Goal: Find specific page/section: Find specific page/section

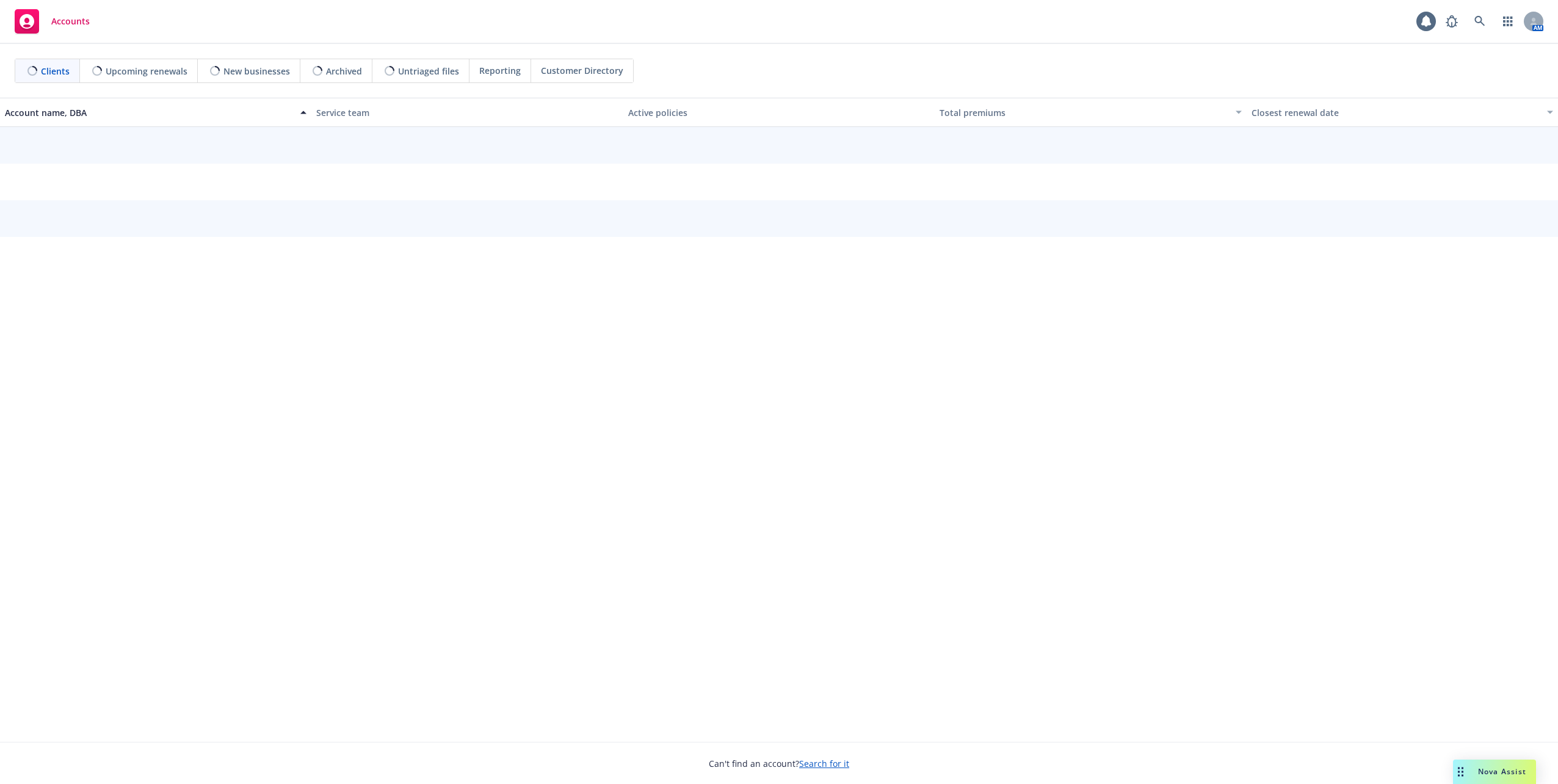
click at [1475, 22] on icon at bounding box center [1480, 21] width 11 height 11
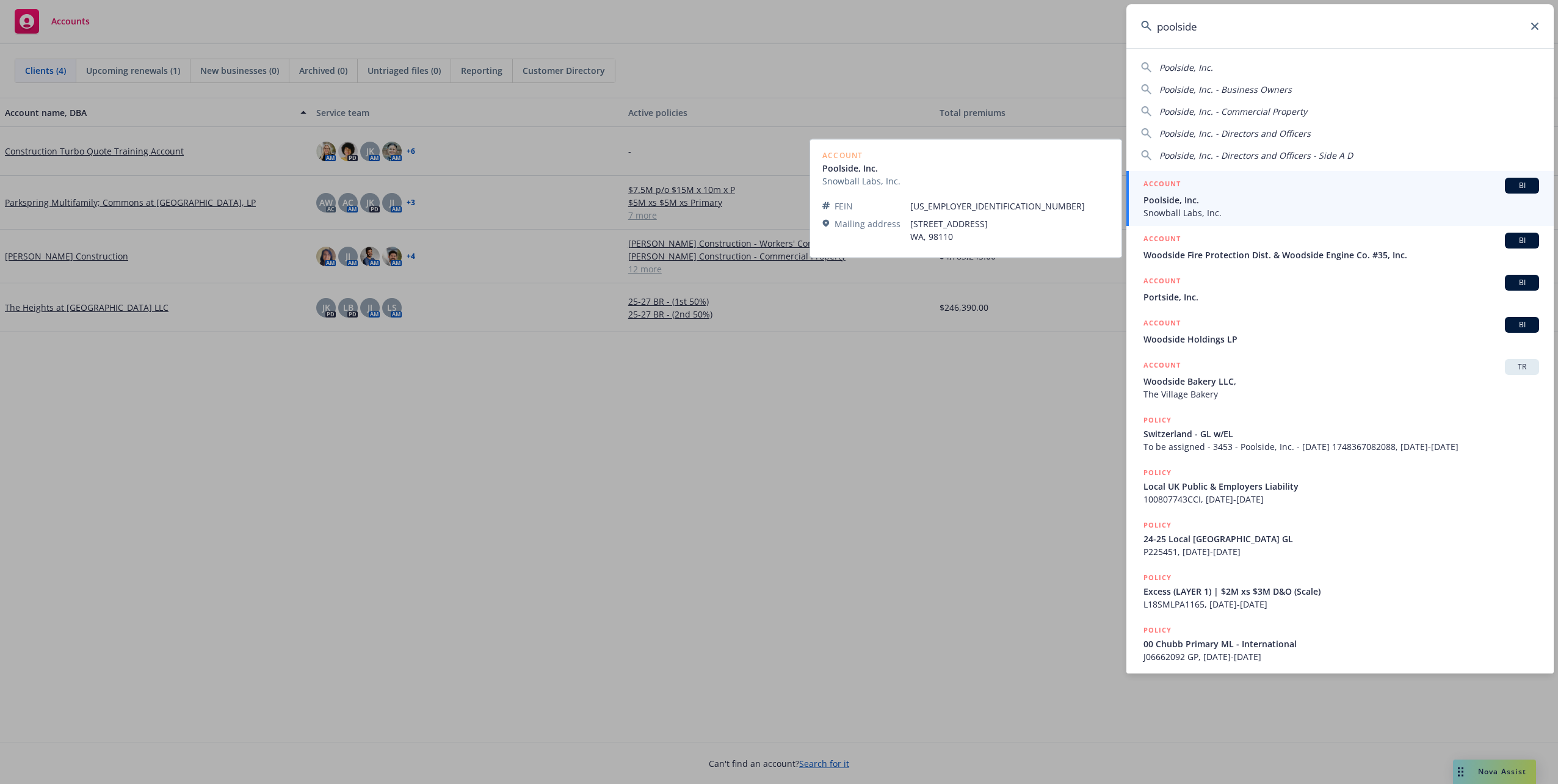
type input "poolside"
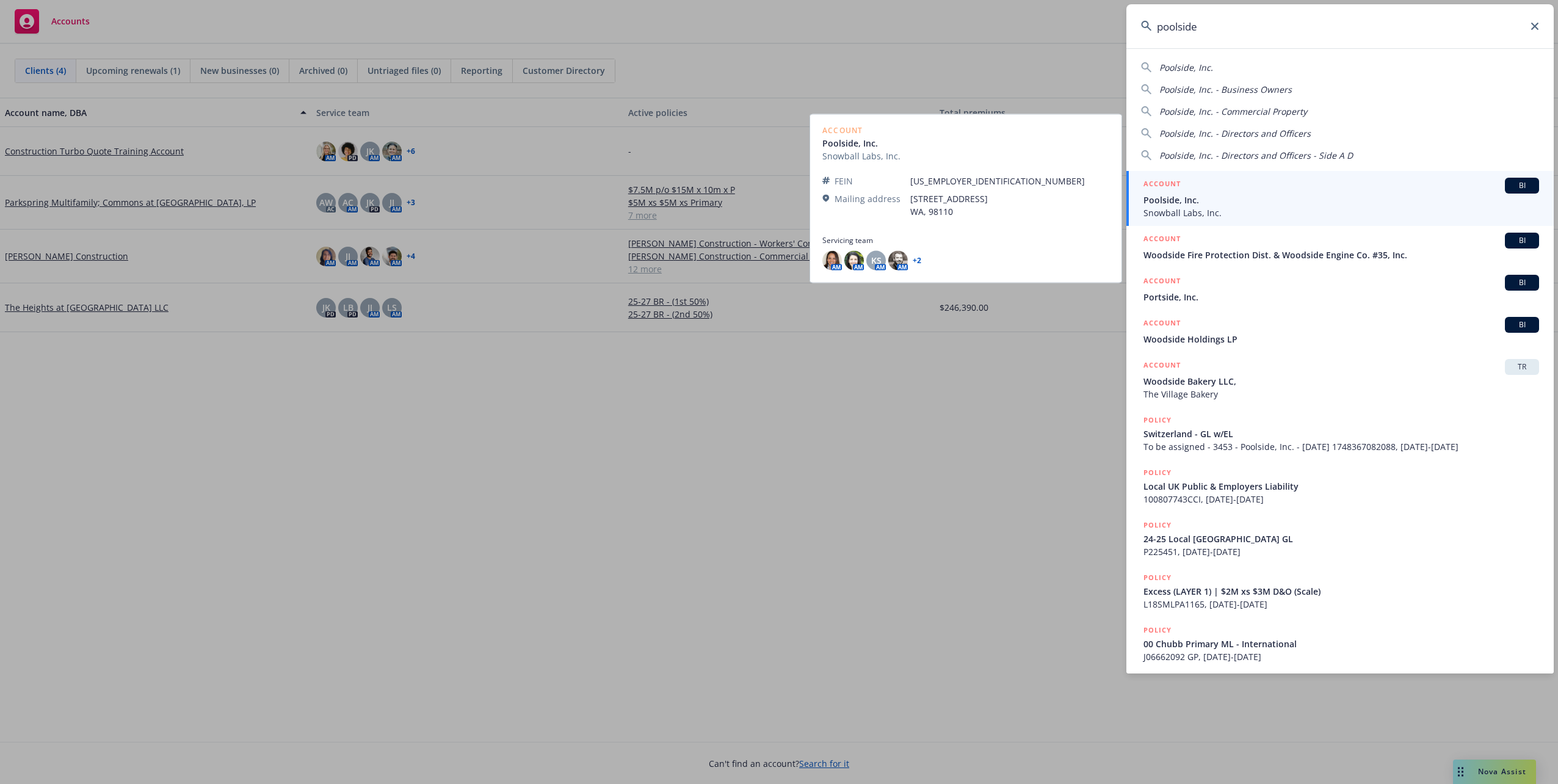
click at [1331, 191] on div "ACCOUNT BI" at bounding box center [1341, 186] width 395 height 16
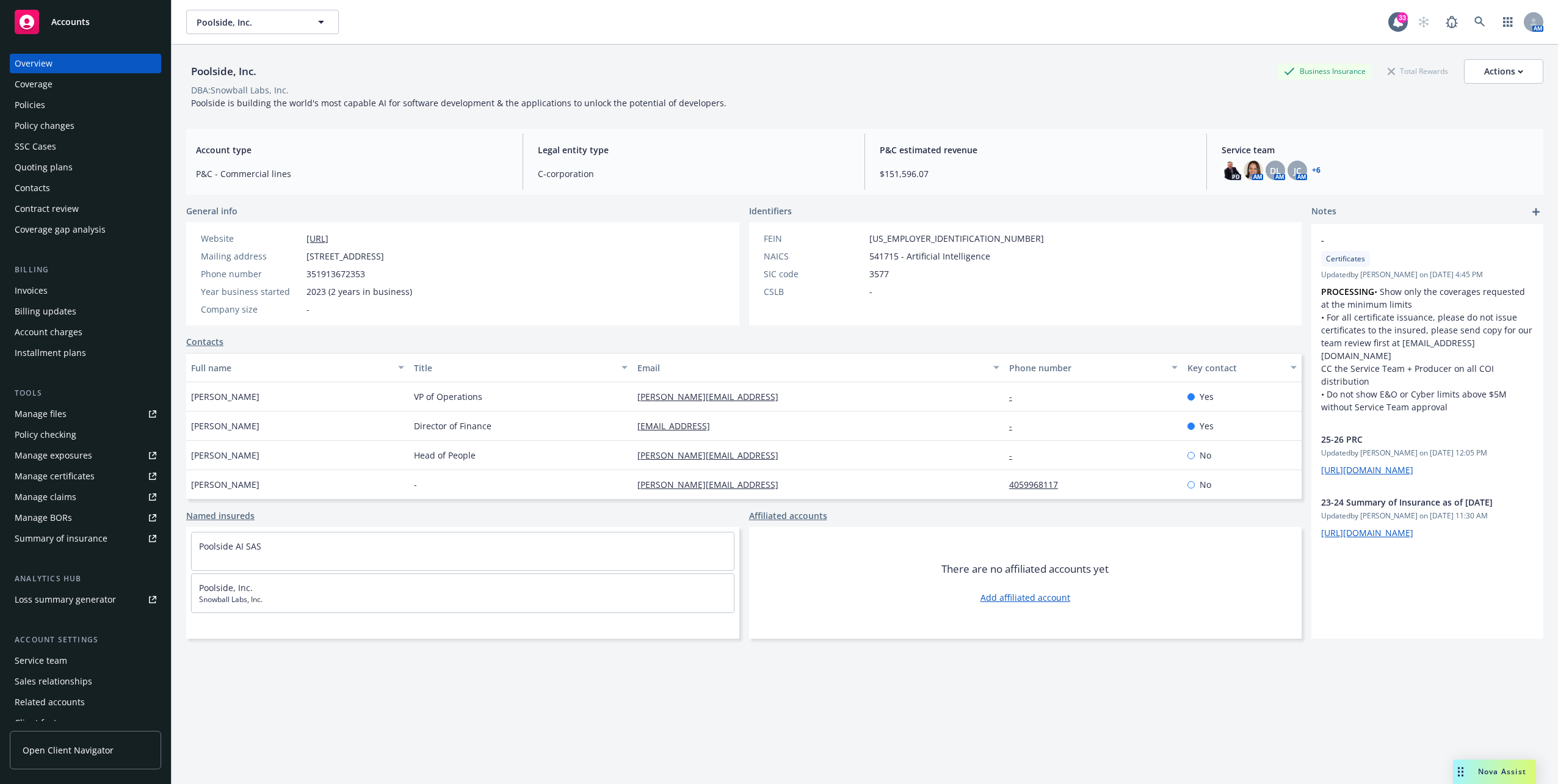
click at [70, 663] on div "Service team" at bounding box center [86, 660] width 142 height 19
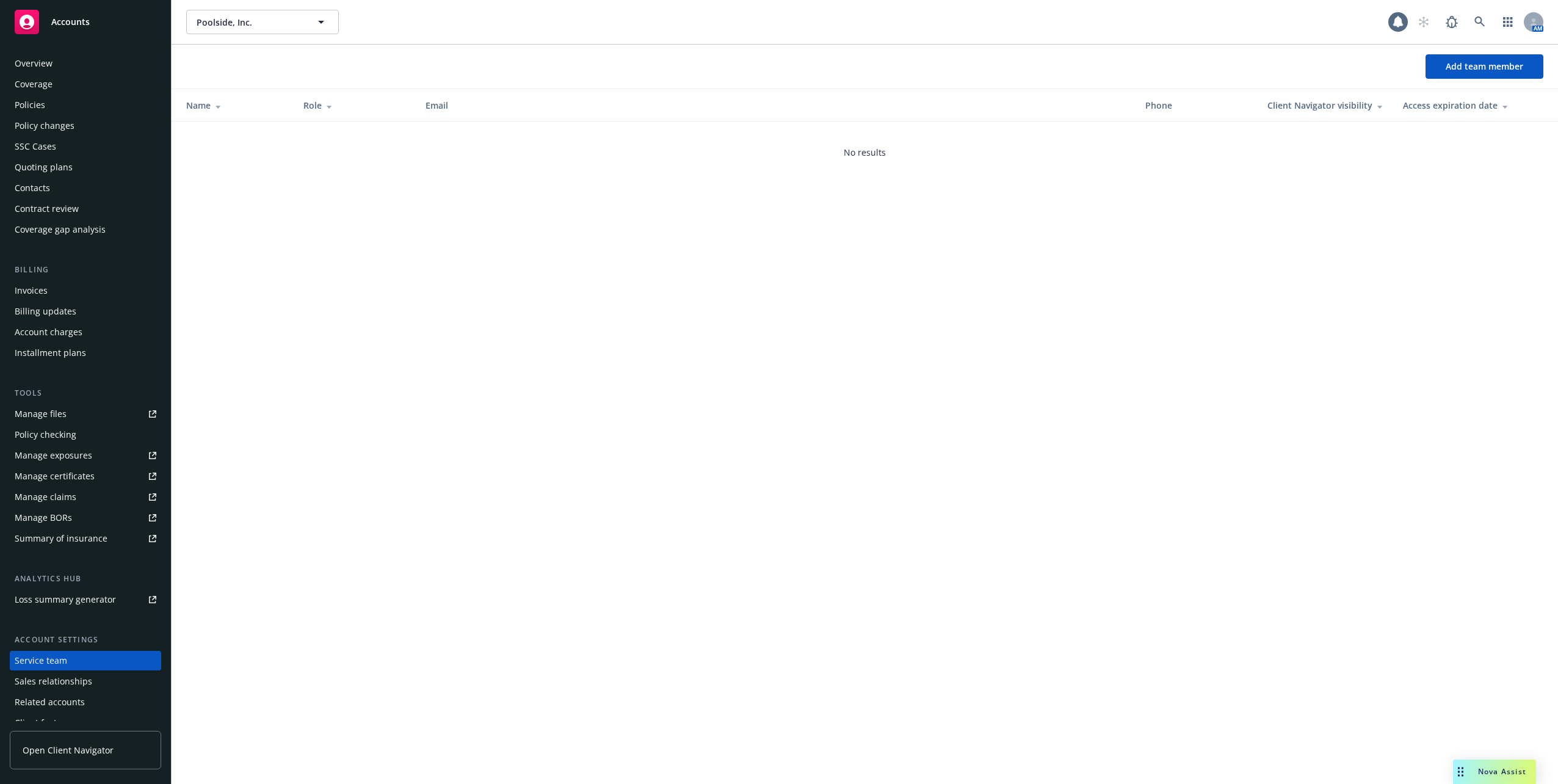
scroll to position [31, 0]
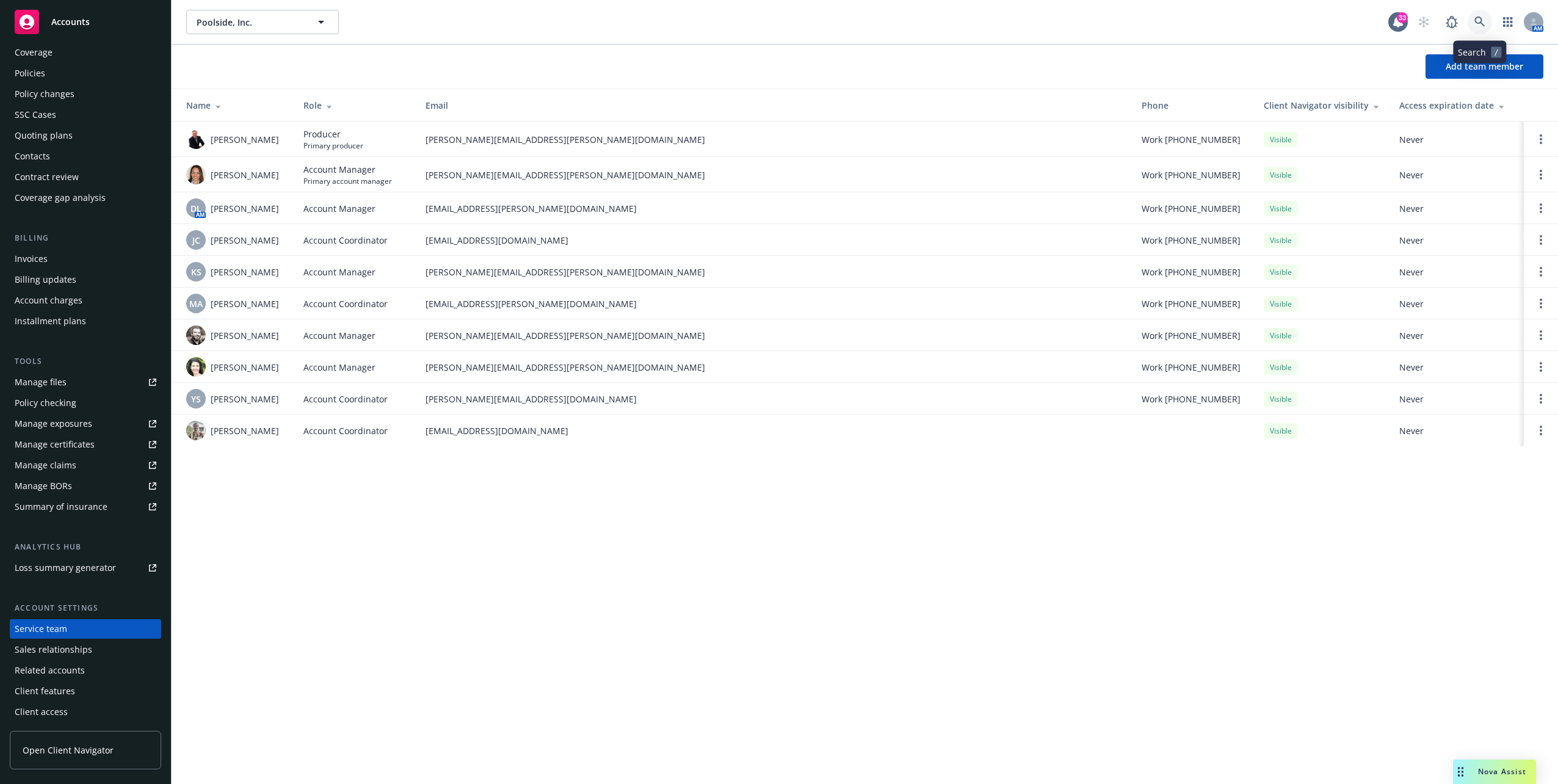
click at [1481, 17] on icon at bounding box center [1480, 22] width 11 height 11
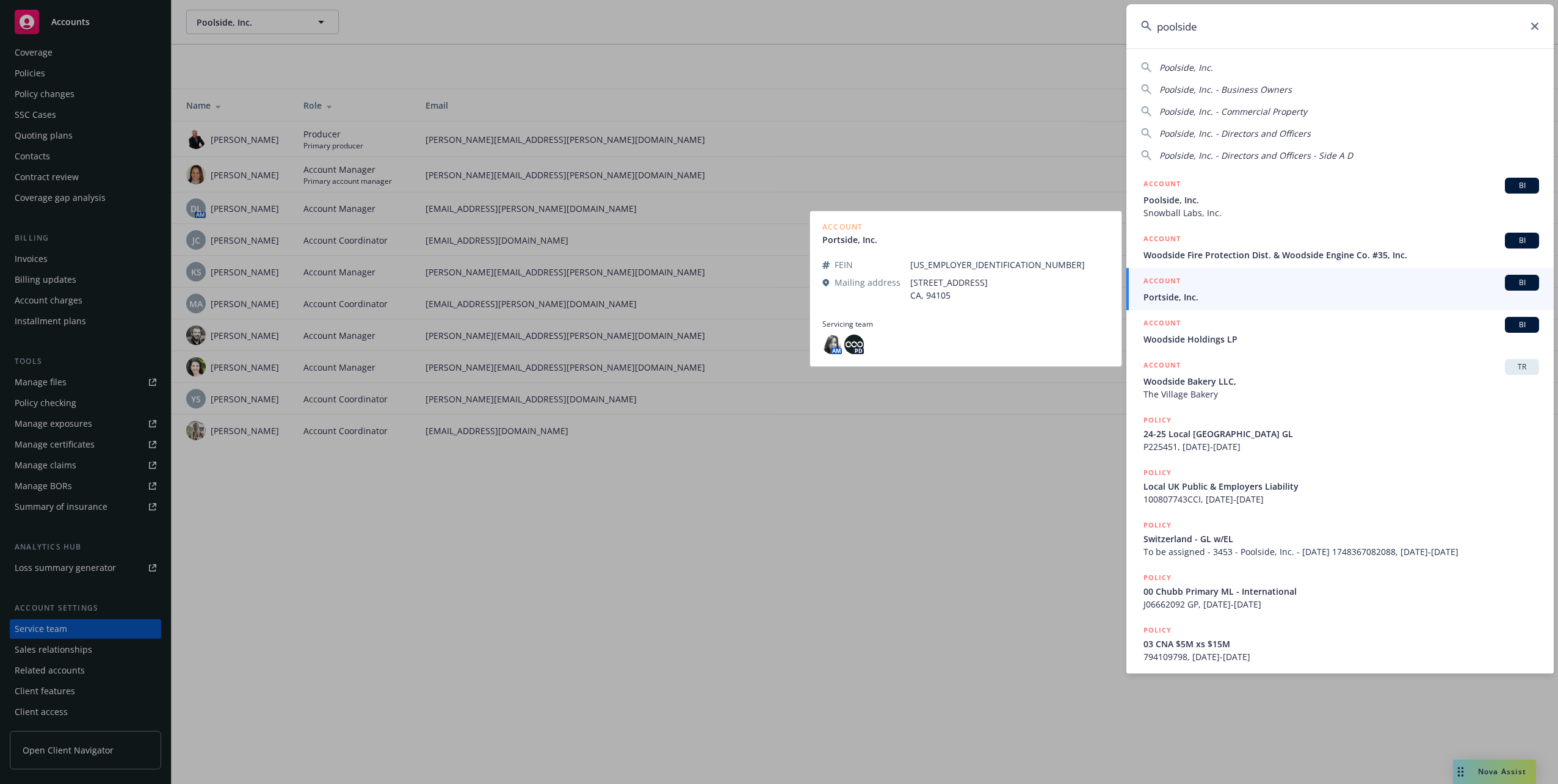
type input "poolside"
click at [1250, 290] on div "ACCOUNT BI" at bounding box center [1341, 283] width 395 height 16
